Goal: Information Seeking & Learning: Learn about a topic

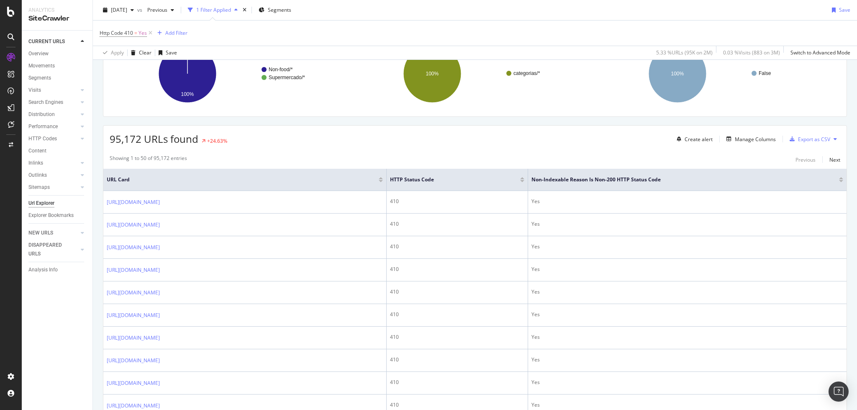
scroll to position [111, 0]
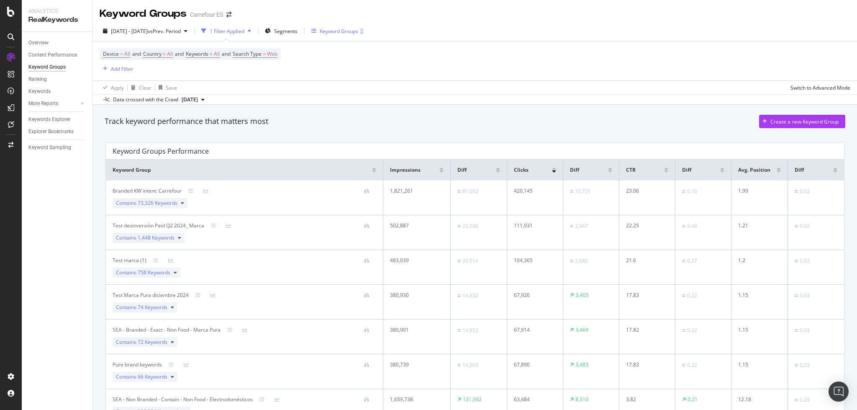
click at [364, 25] on div "Keyword Groups" at bounding box center [337, 31] width 52 height 13
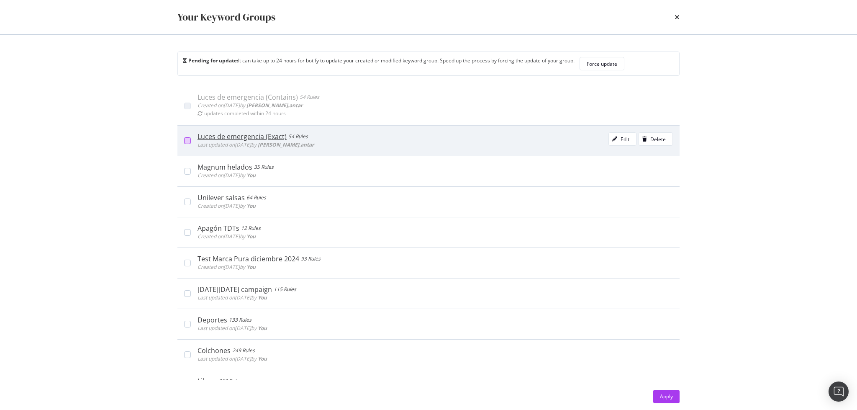
click at [186, 142] on div "modal" at bounding box center [187, 140] width 7 height 7
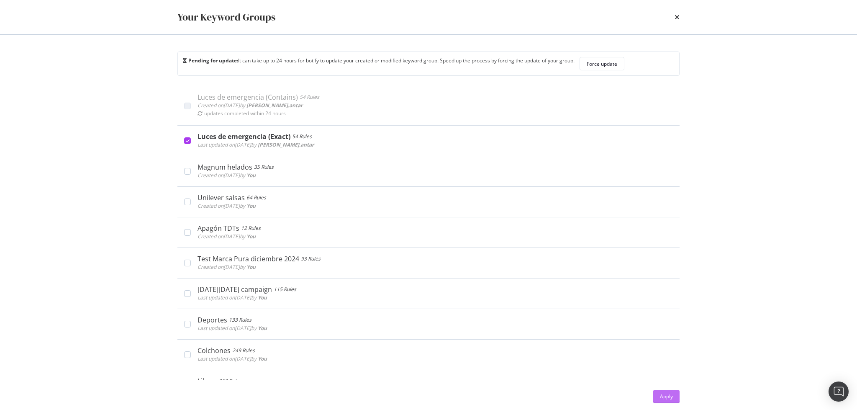
click at [658, 392] on button "Apply" at bounding box center [666, 396] width 26 height 13
